Goal: Find specific page/section: Find specific page/section

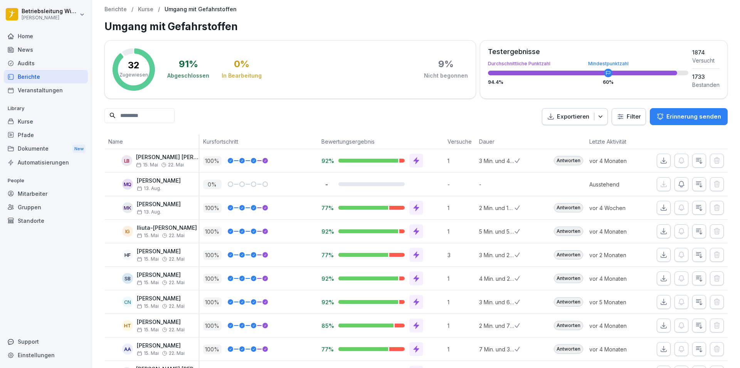
click at [39, 75] on div "Berichte" at bounding box center [46, 76] width 84 height 13
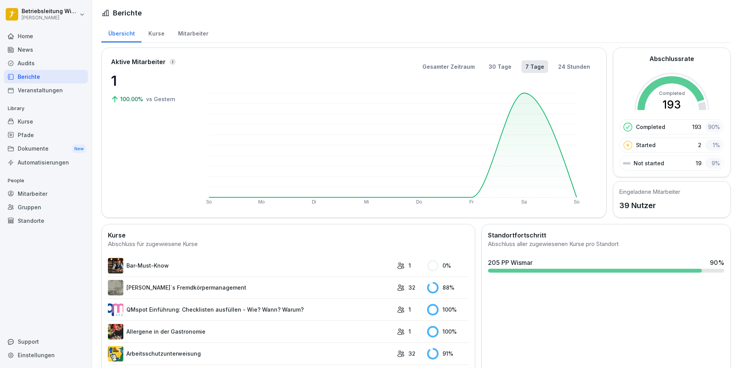
click at [186, 35] on div "Mitarbeiter" at bounding box center [193, 33] width 44 height 20
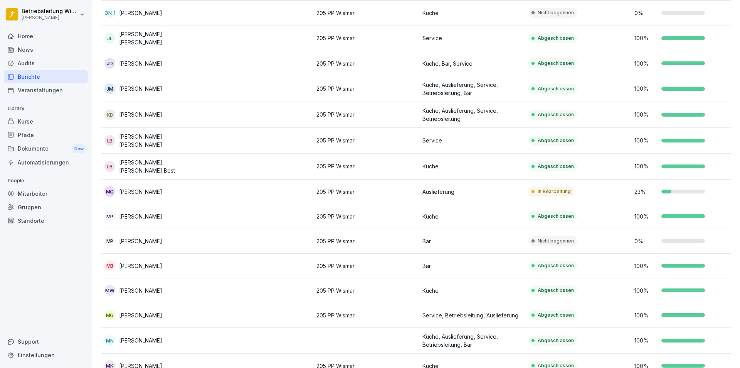
scroll to position [463, 0]
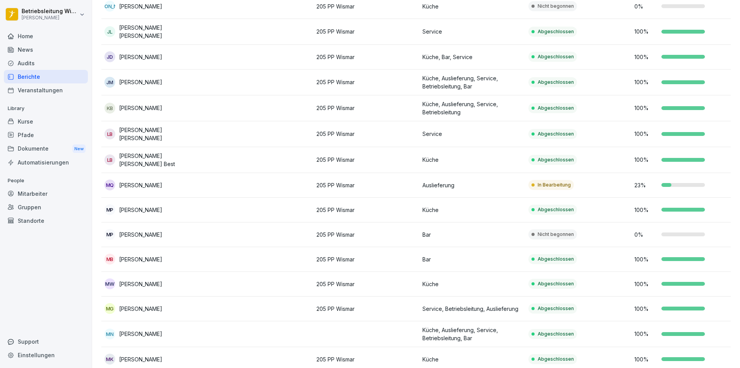
click at [626, 187] on td "In Bearbeitung" at bounding box center [579, 185] width 106 height 25
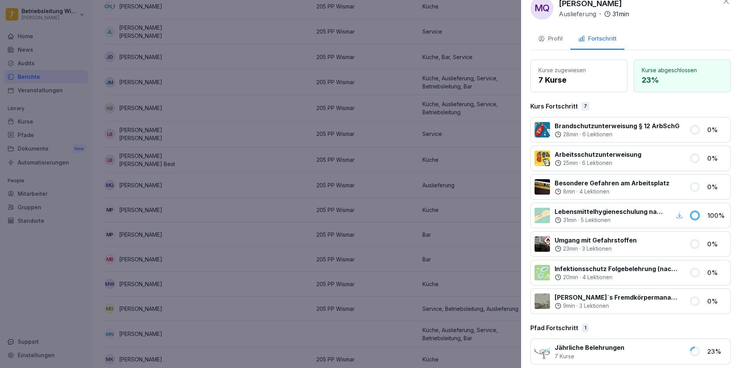
scroll to position [22, 0]
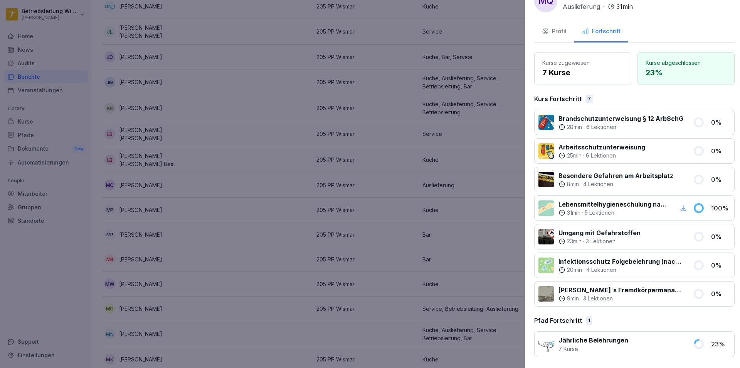
click at [486, 178] on div at bounding box center [370, 184] width 740 height 368
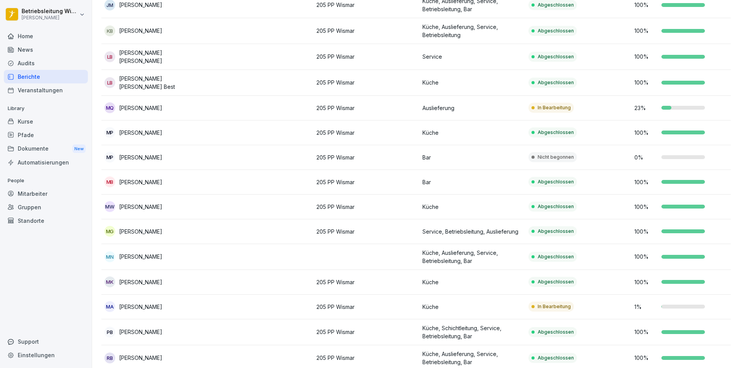
scroll to position [656, 0]
